Goal: Task Accomplishment & Management: Manage account settings

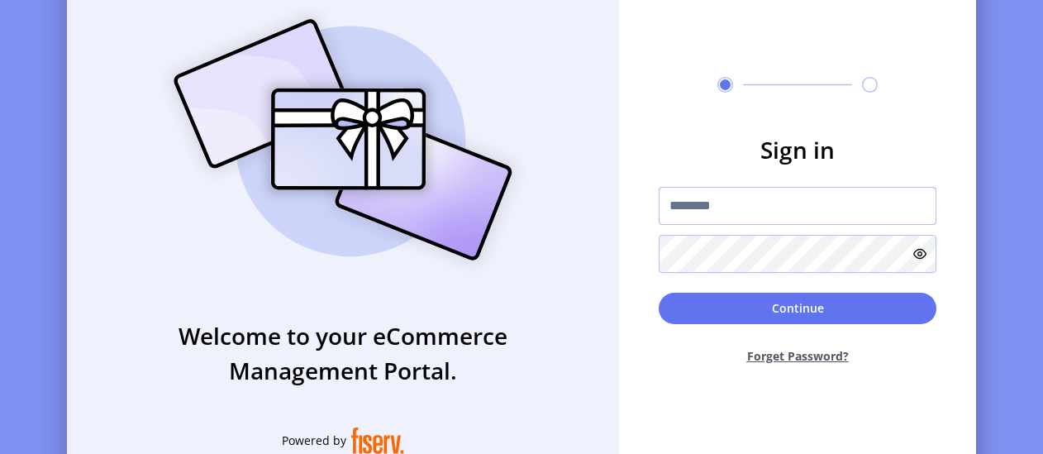
click at [770, 220] on input "text" at bounding box center [797, 206] width 278 height 38
type input "*********"
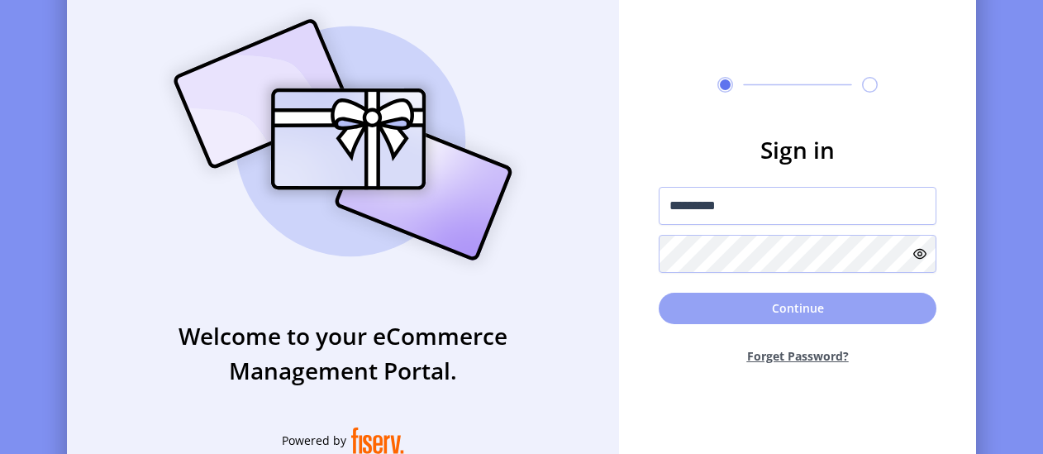
click at [803, 306] on button "Continue" at bounding box center [797, 307] width 278 height 31
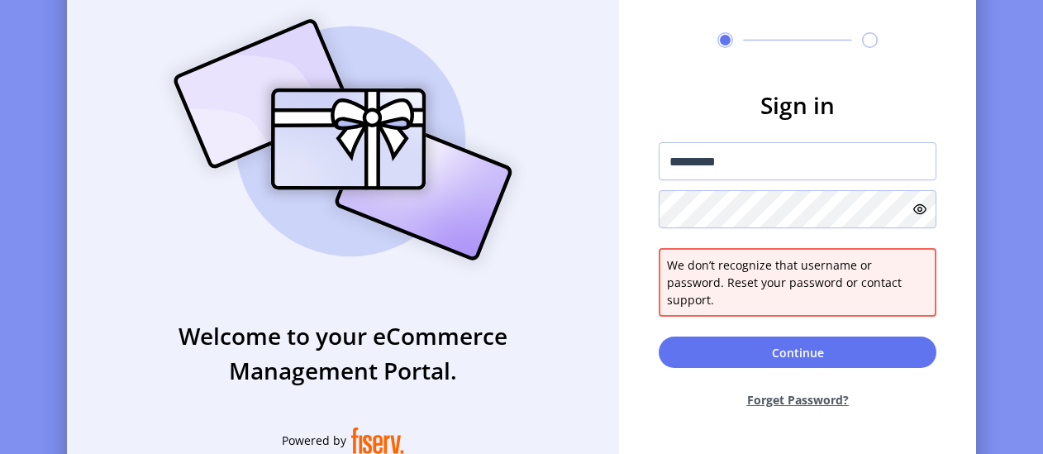
click at [817, 401] on button "Forget Password?" at bounding box center [797, 400] width 278 height 44
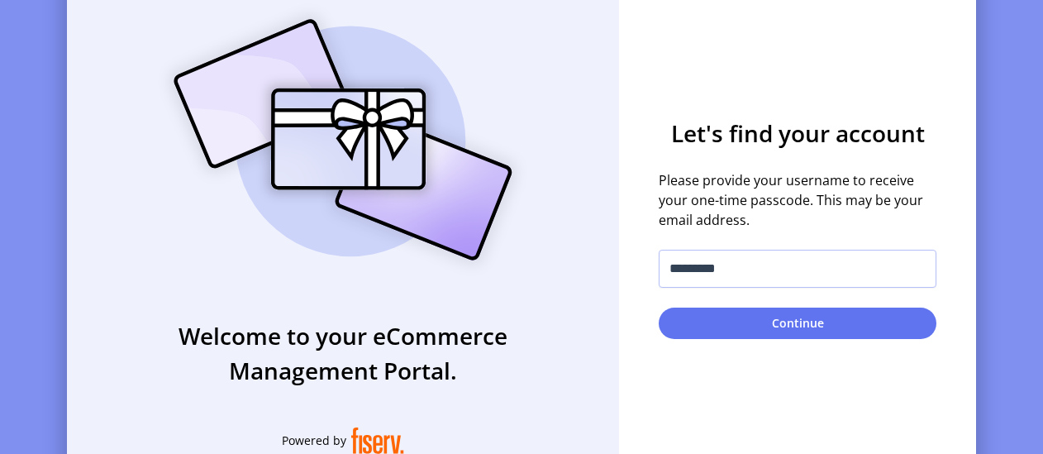
scroll to position [28, 0]
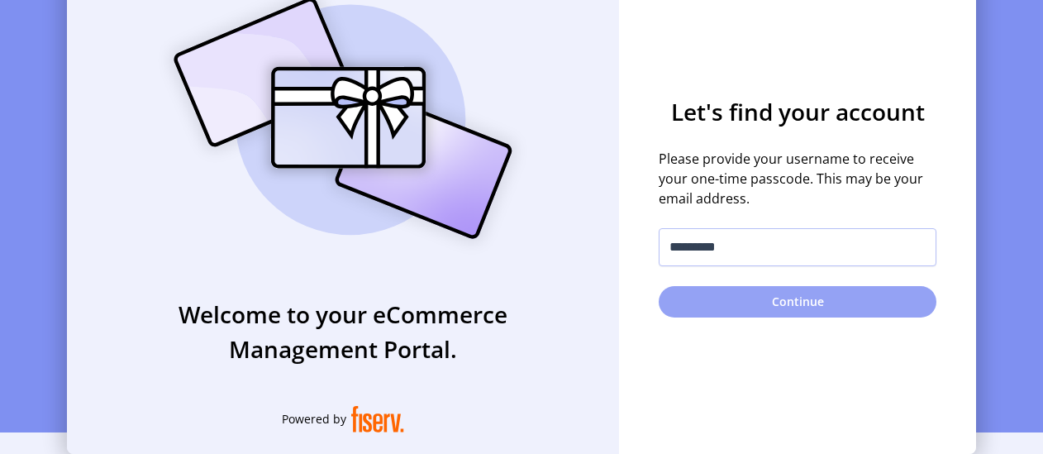
click at [805, 306] on button "Continue" at bounding box center [797, 301] width 278 height 31
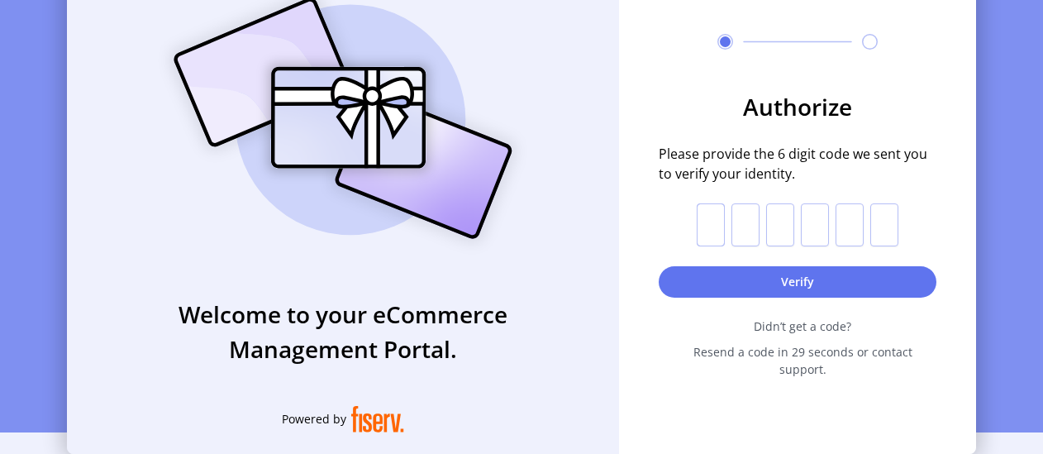
click at [724, 235] on input "text" at bounding box center [710, 224] width 28 height 43
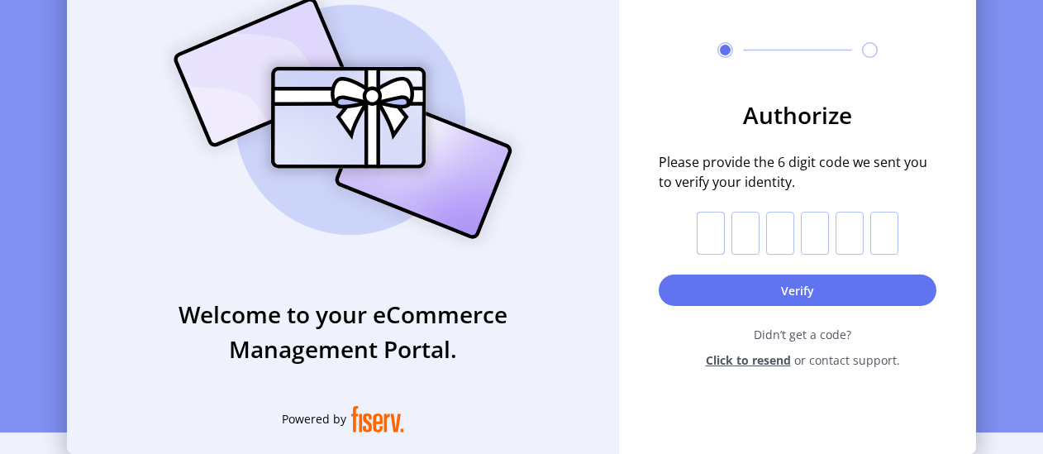
scroll to position [0, 0]
